Goal: Information Seeking & Learning: Check status

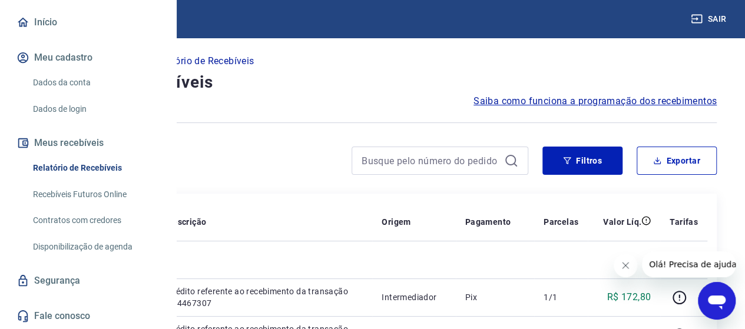
scroll to position [79, 0]
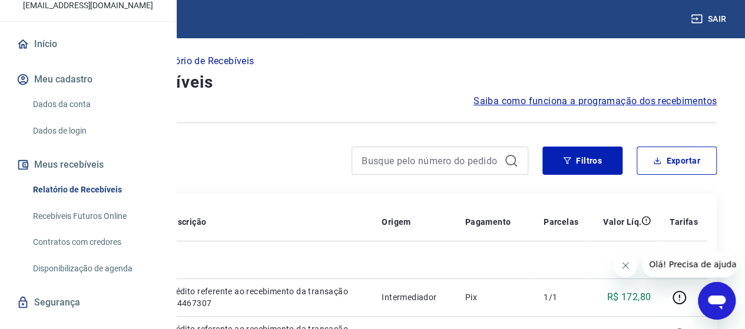
click at [67, 117] on link "Dados da conta" at bounding box center [95, 104] width 134 height 24
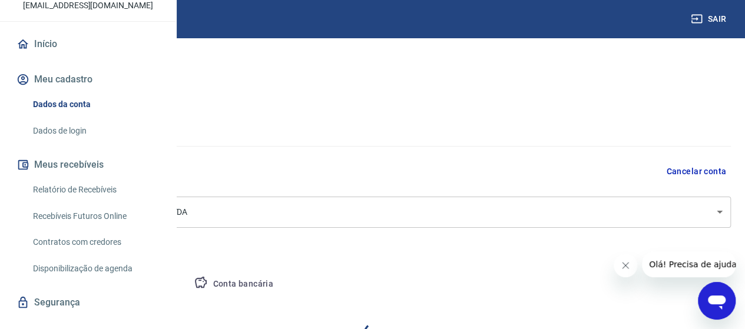
select select "SP"
select select "business"
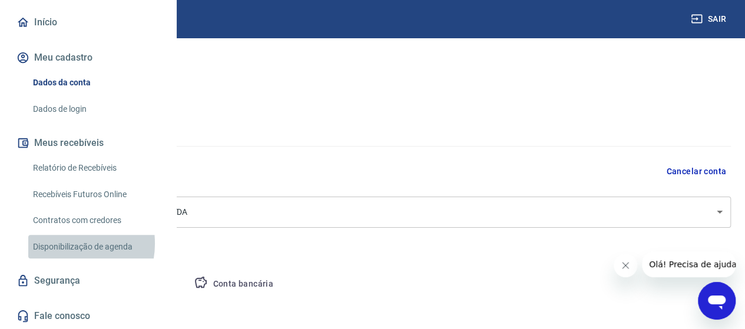
click at [64, 243] on link "Disponibilização de agenda" at bounding box center [95, 247] width 134 height 24
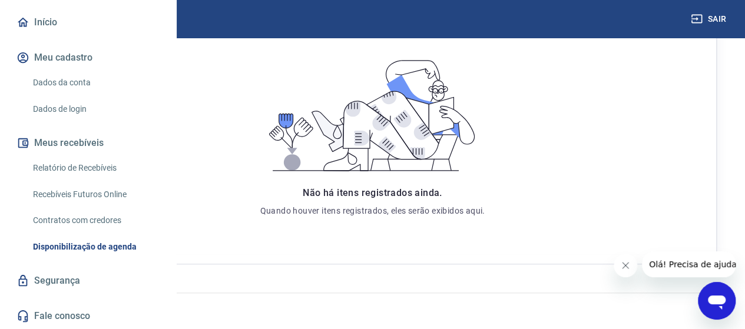
scroll to position [138, 0]
click at [47, 85] on link "Dados da conta" at bounding box center [95, 83] width 134 height 24
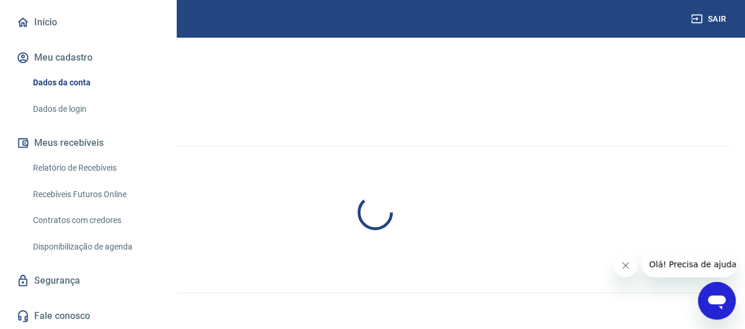
select select "SP"
select select "business"
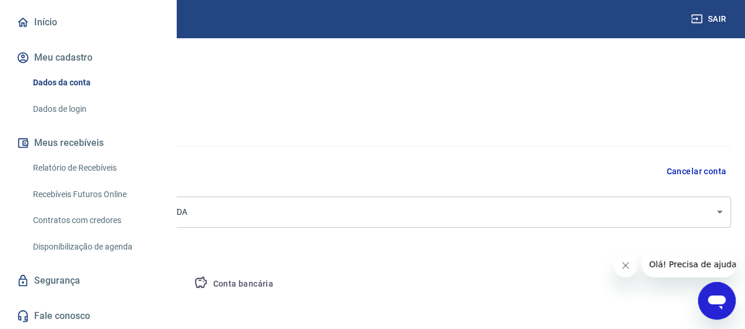
click at [72, 143] on button "Meus recebíveis" at bounding box center [88, 143] width 148 height 26
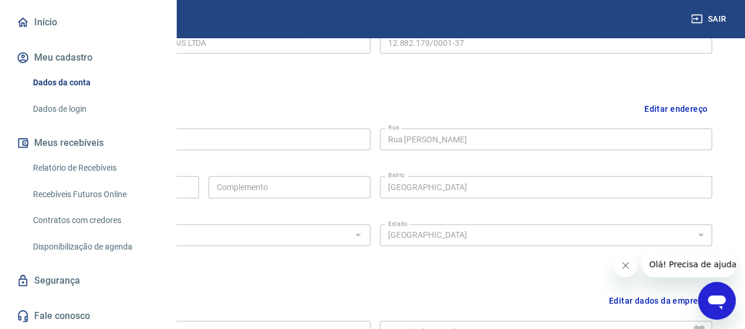
scroll to position [353, 0]
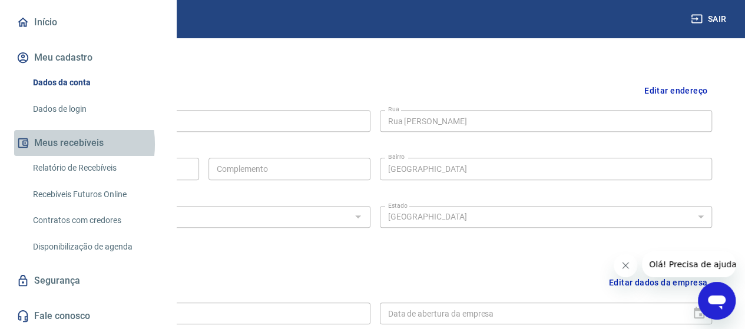
click at [51, 144] on button "Meus recebíveis" at bounding box center [88, 143] width 148 height 26
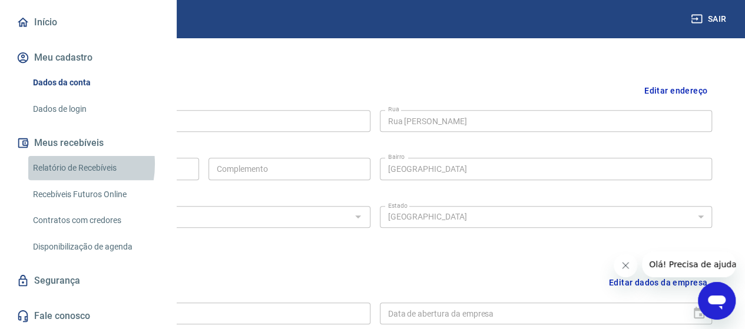
click at [55, 164] on link "Relatório de Recebíveis" at bounding box center [95, 168] width 134 height 24
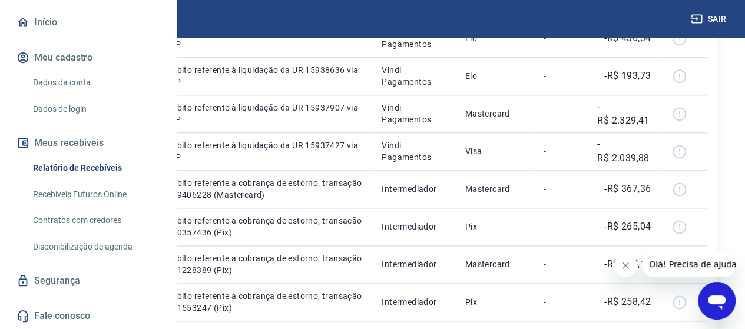
scroll to position [706, 0]
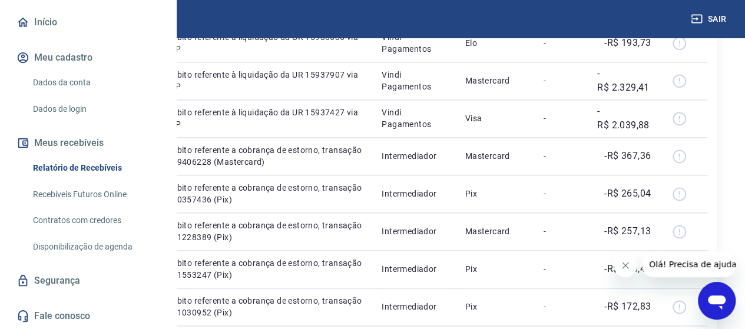
drag, startPoint x: 596, startPoint y: 182, endPoint x: 647, endPoint y: 184, distance: 51.8
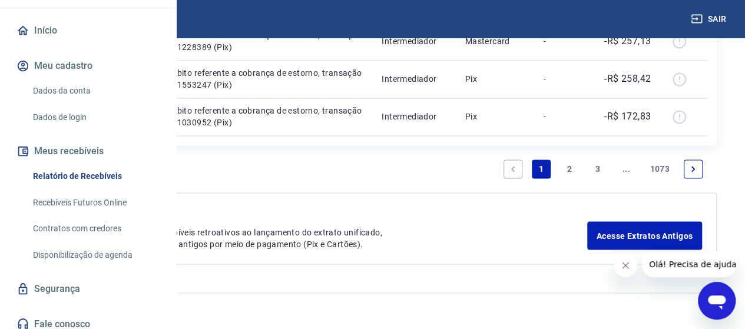
scroll to position [0, 0]
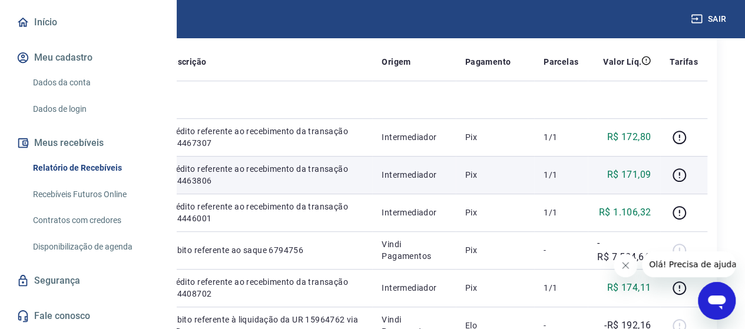
scroll to position [294, 0]
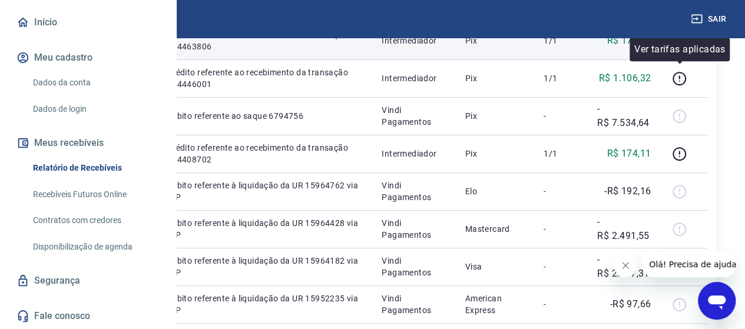
click at [680, 48] on icon "button" at bounding box center [679, 41] width 15 height 15
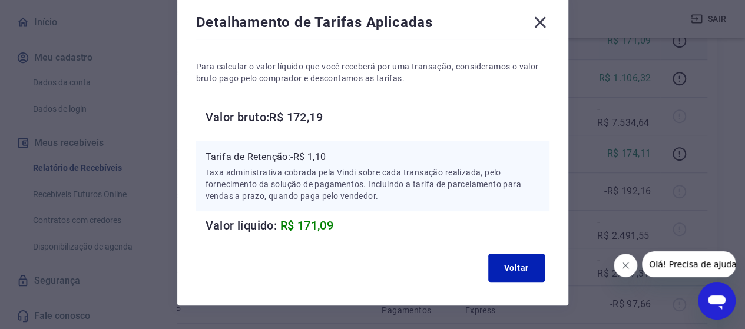
scroll to position [36, 0]
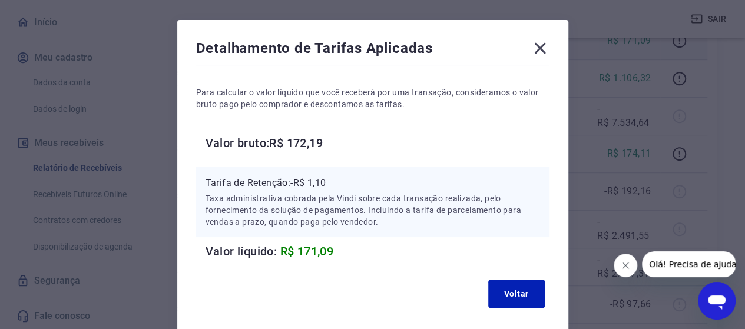
click at [541, 48] on icon at bounding box center [539, 48] width 11 height 11
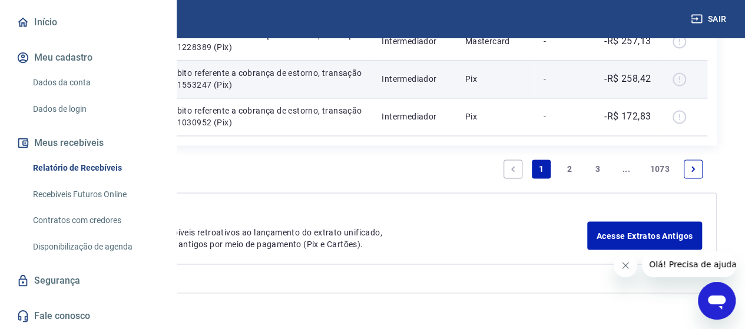
scroll to position [1433, 0]
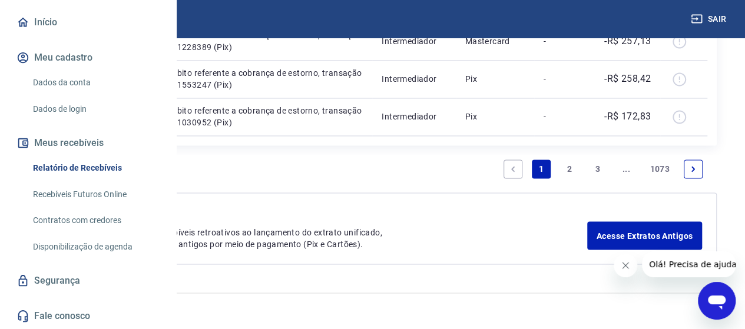
click at [570, 171] on link "2" at bounding box center [569, 169] width 19 height 19
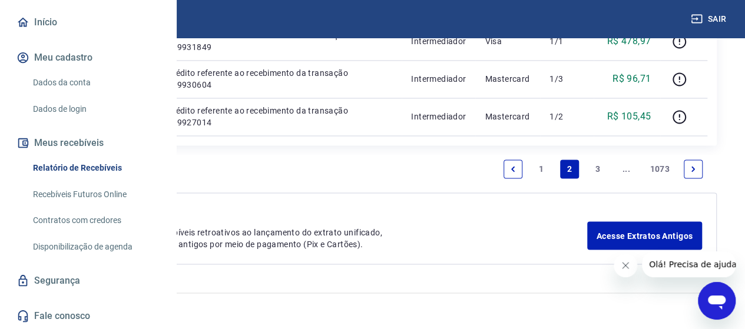
scroll to position [1527, 0]
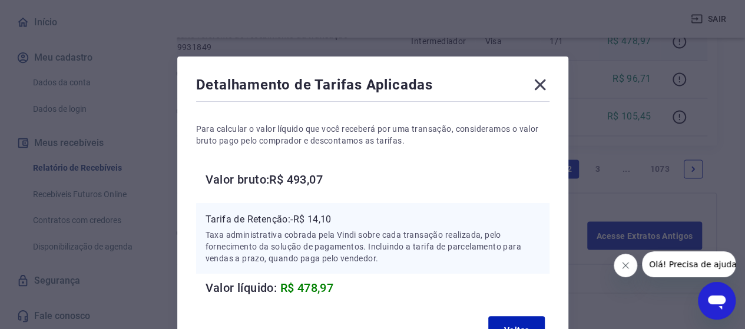
click at [539, 82] on icon at bounding box center [539, 84] width 19 height 19
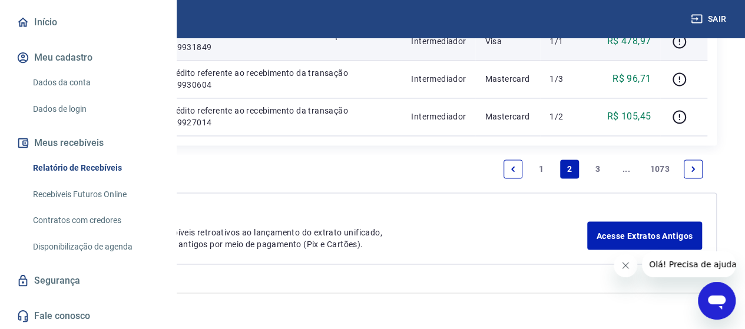
scroll to position [1174, 0]
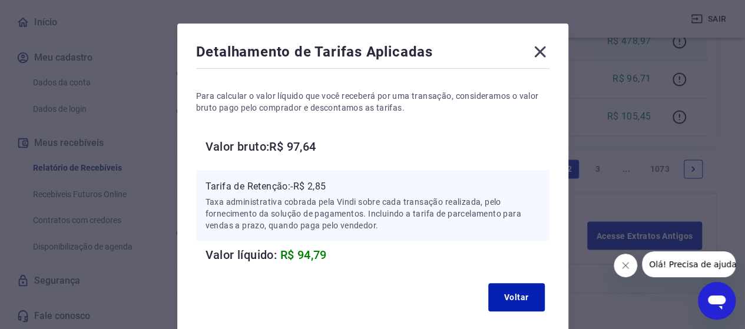
scroll to position [59, 0]
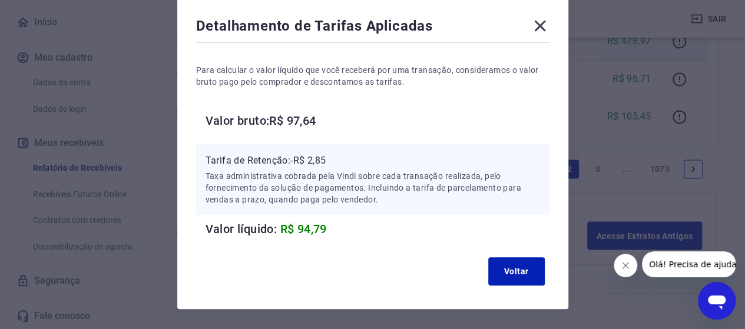
click at [542, 23] on icon at bounding box center [539, 26] width 11 height 11
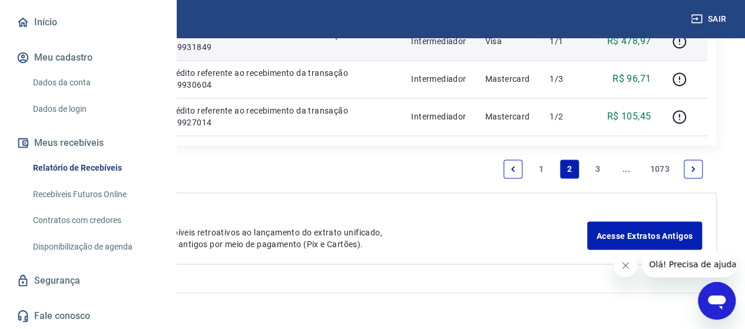
scroll to position [1115, 0]
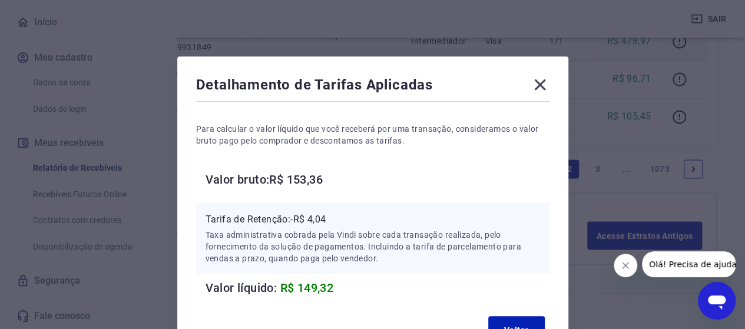
click at [539, 87] on icon at bounding box center [539, 84] width 19 height 19
